Goal: Navigation & Orientation: Find specific page/section

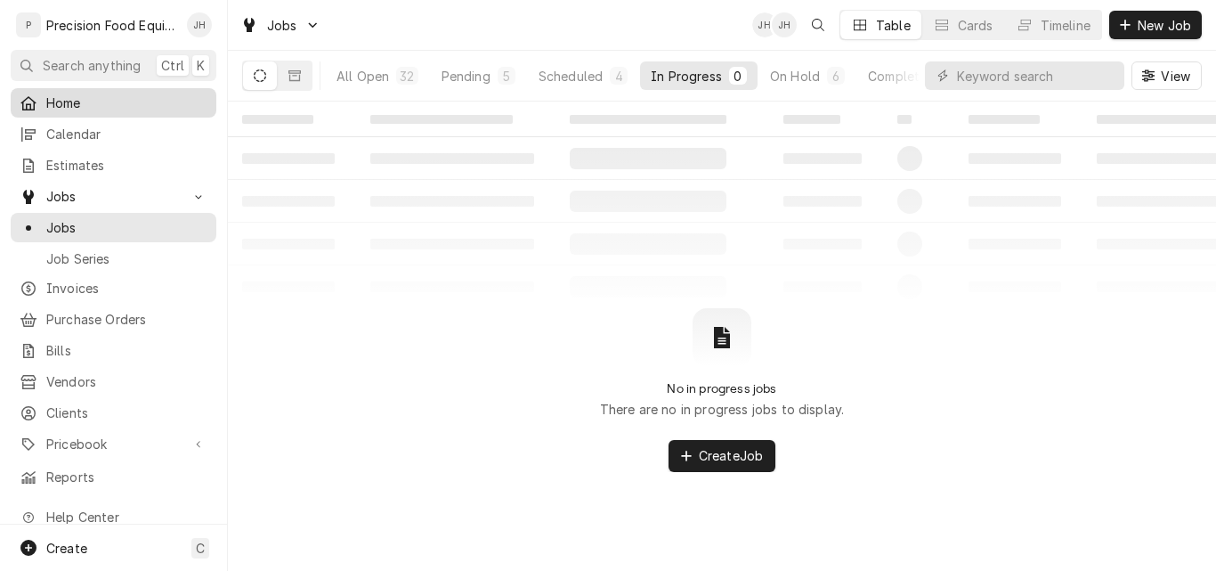
click at [116, 101] on span "Home" at bounding box center [126, 102] width 161 height 19
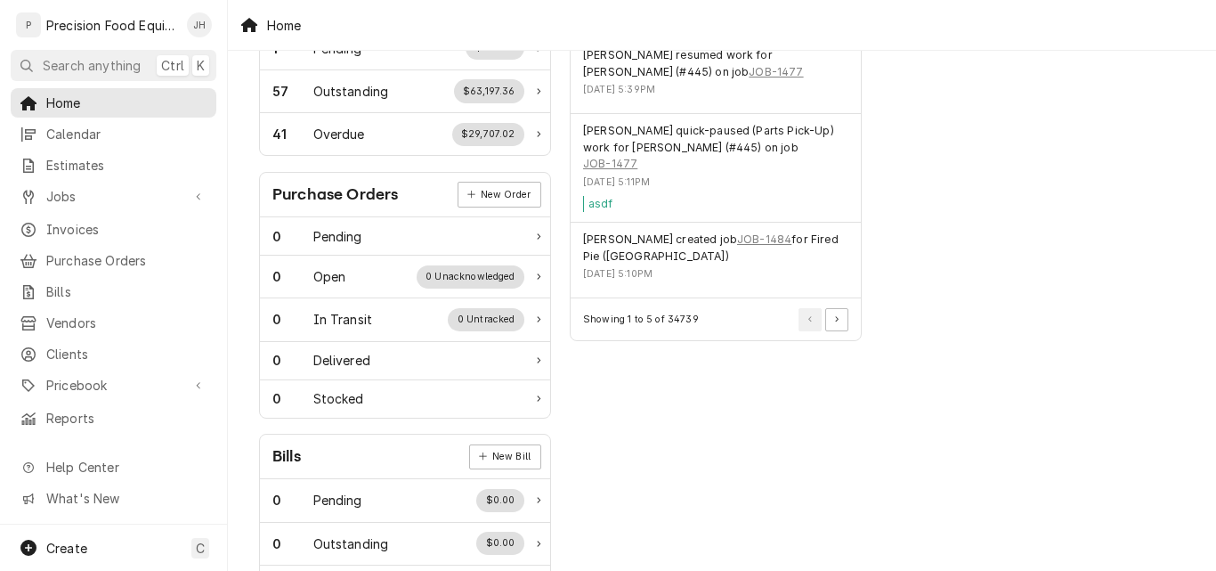
scroll to position [673, 0]
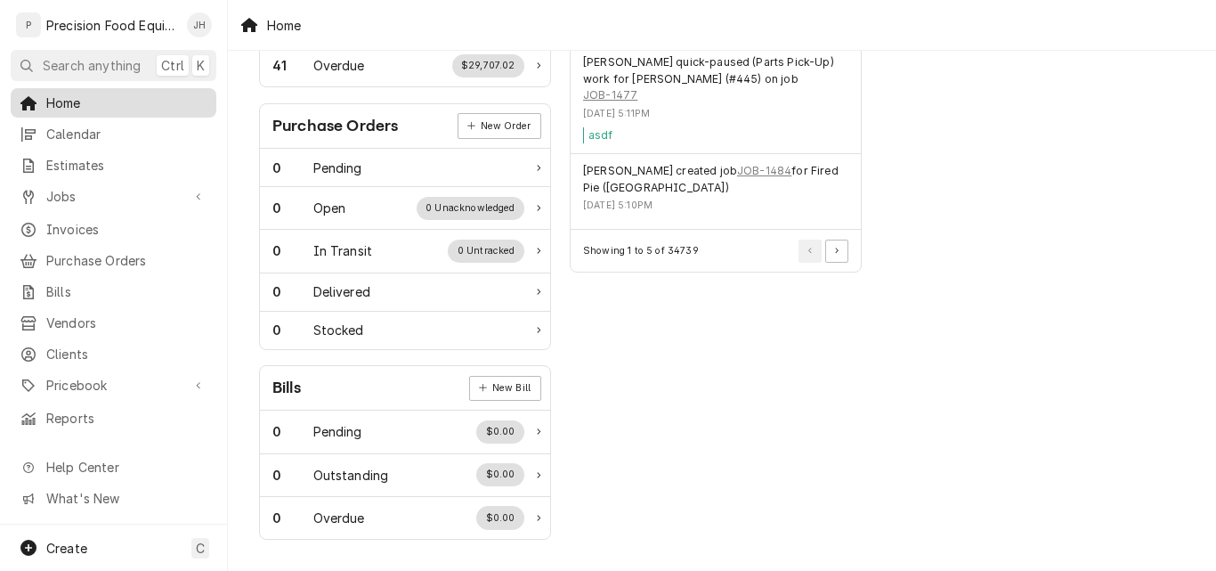
click at [64, 106] on span "Home" at bounding box center [126, 102] width 161 height 19
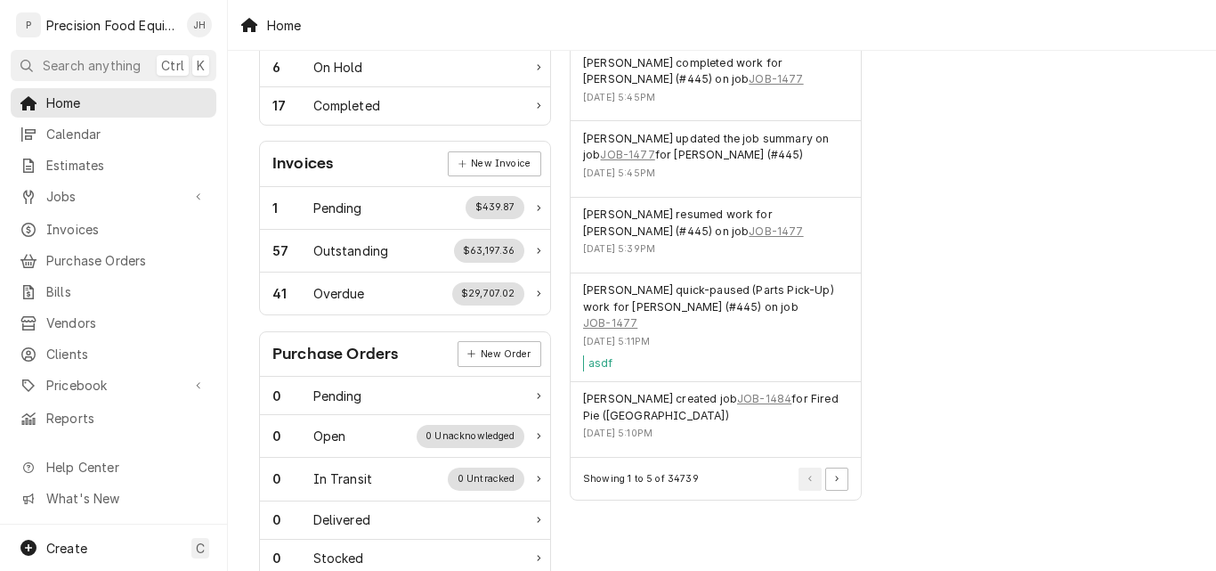
scroll to position [673, 0]
